Goal: Find specific page/section: Find specific page/section

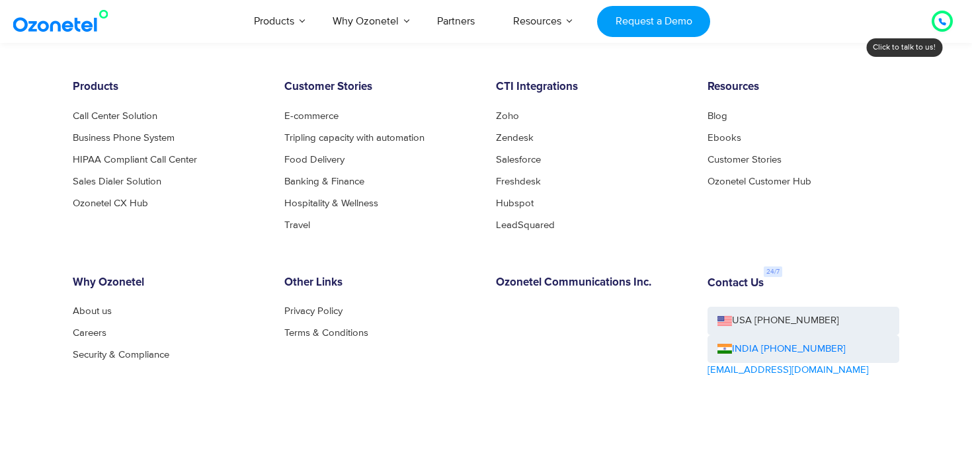
scroll to position [7297, 0]
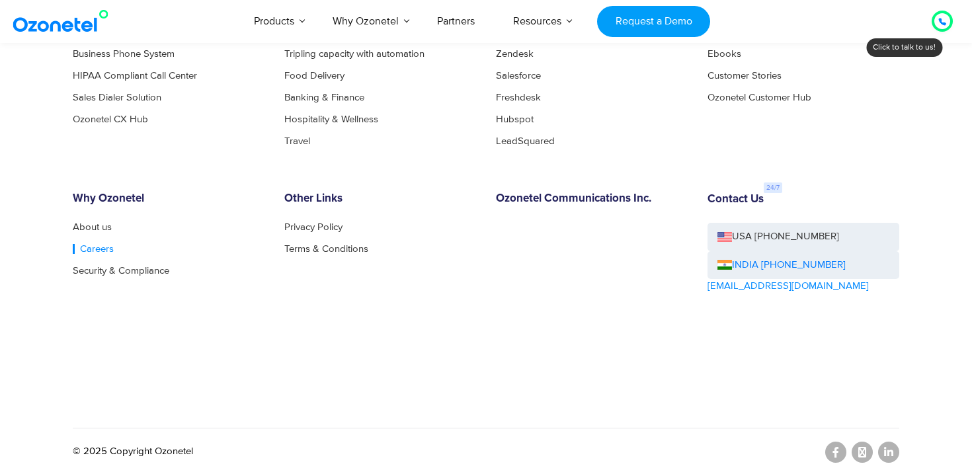
click at [90, 248] on link "Careers" at bounding box center [93, 249] width 41 height 10
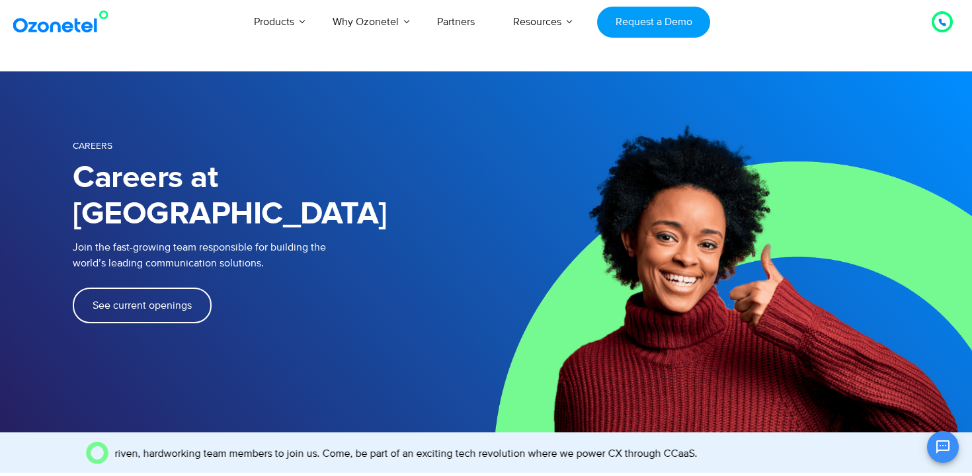
click at [176, 300] on span "See current openings" at bounding box center [142, 305] width 99 height 11
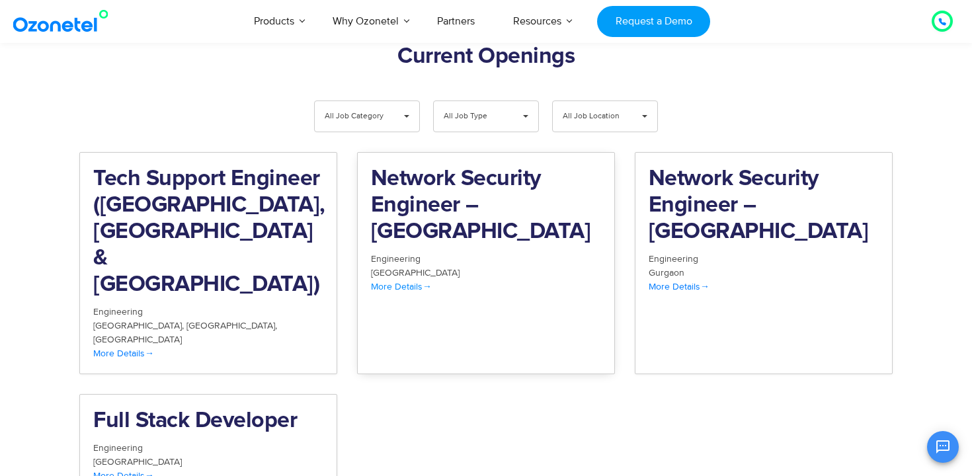
scroll to position [1370, 0]
click at [594, 100] on span "All Job Location" at bounding box center [594, 115] width 63 height 30
